Goal: Task Accomplishment & Management: Manage account settings

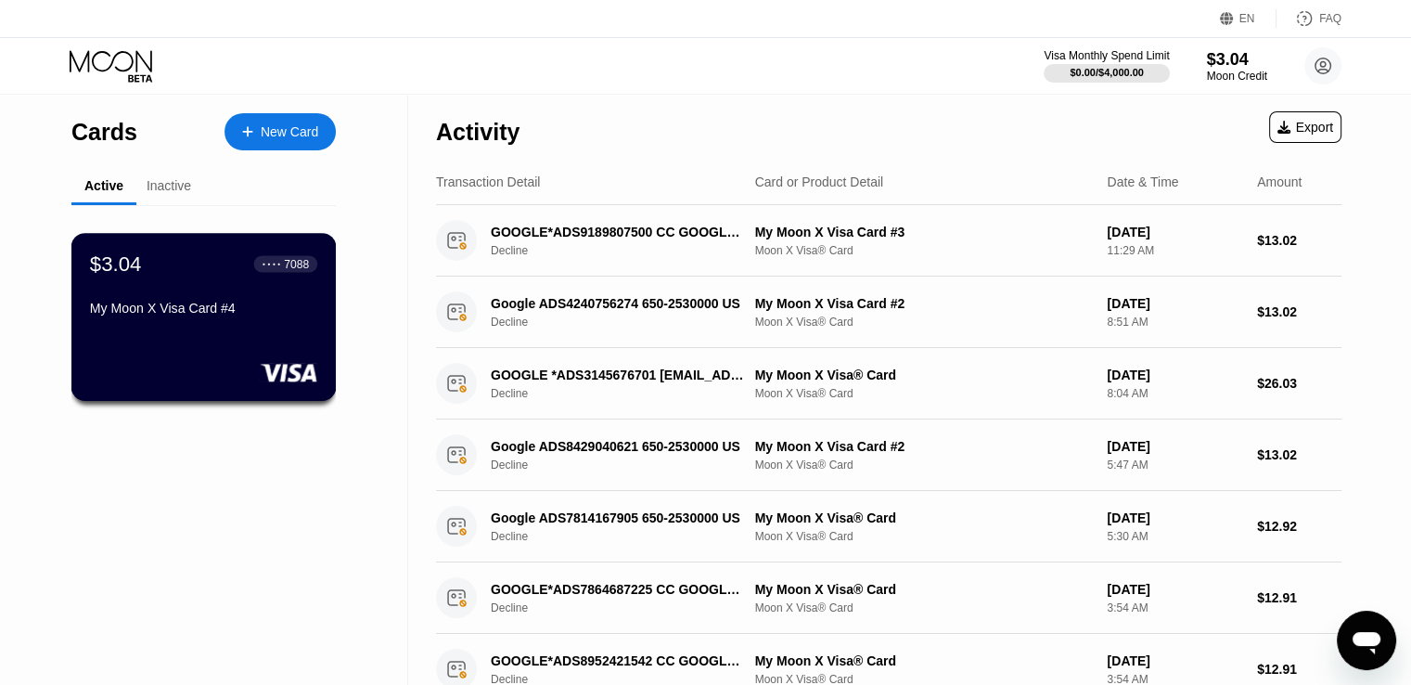
click at [195, 276] on div "$3.04 ● ● ● ● 7088" at bounding box center [203, 263] width 227 height 24
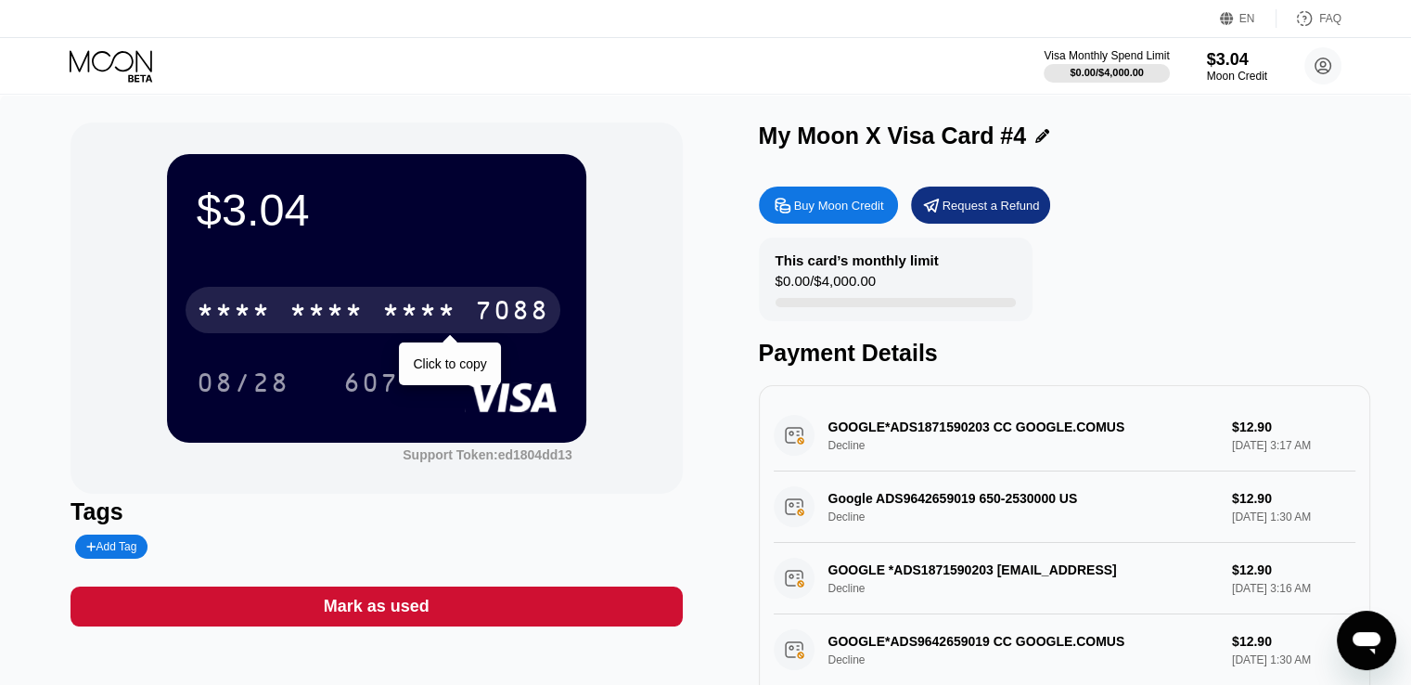
click at [500, 325] on div "7088" at bounding box center [512, 313] width 74 height 30
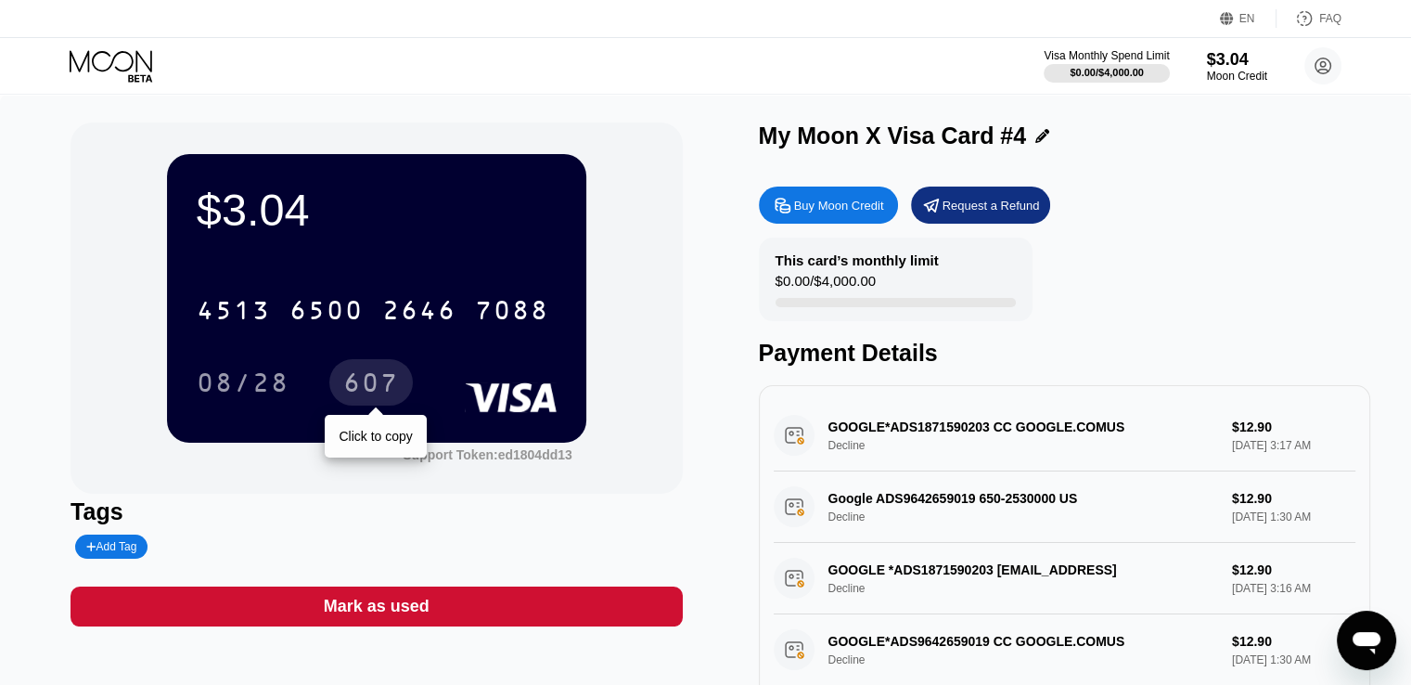
click at [364, 389] on div "607" at bounding box center [371, 385] width 56 height 30
